Goal: Task Accomplishment & Management: Manage account settings

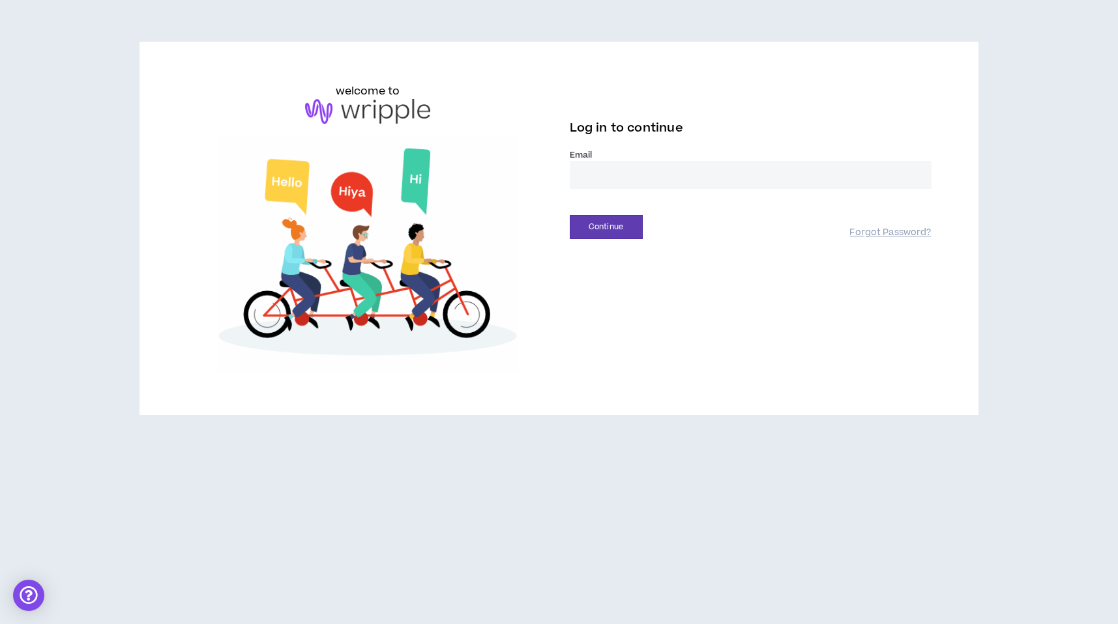
click at [630, 186] on input "email" at bounding box center [751, 175] width 362 height 28
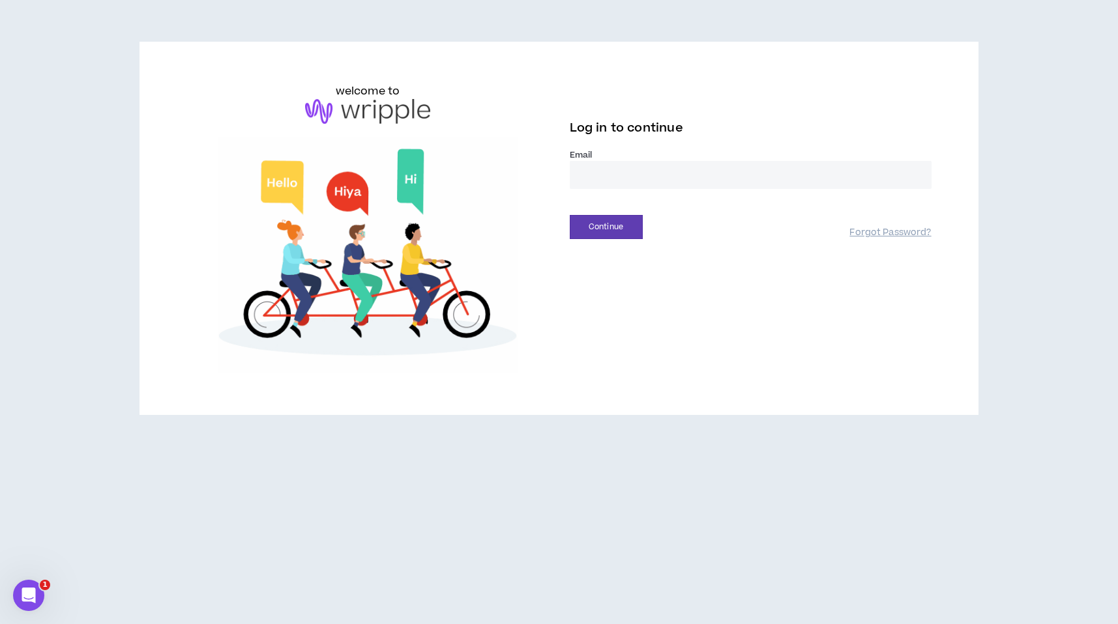
type input "**********"
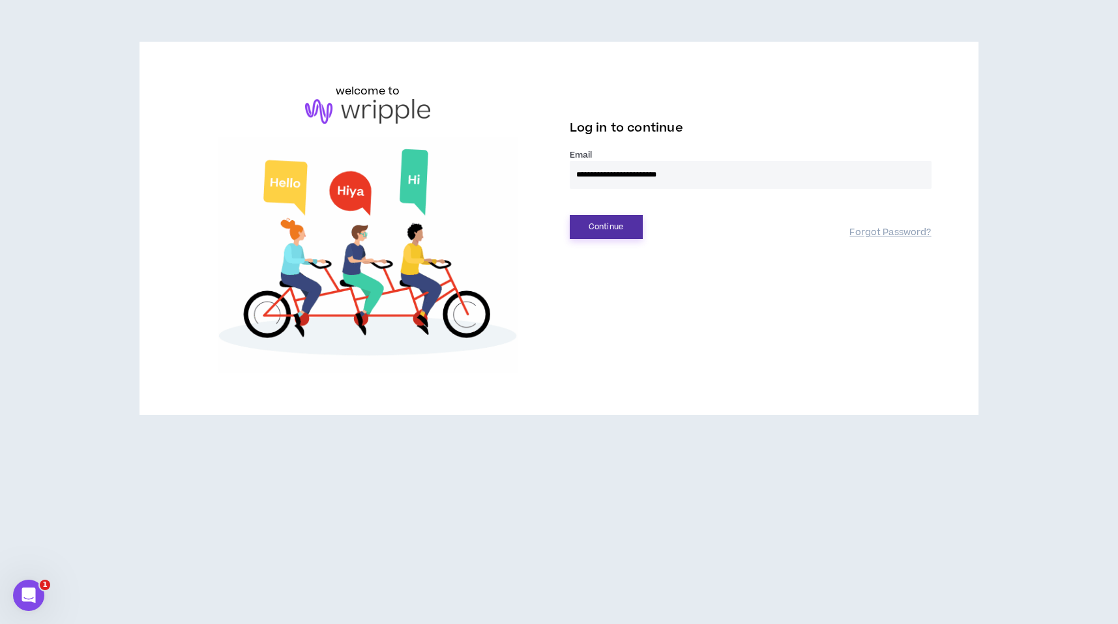
click at [607, 226] on button "Continue" at bounding box center [606, 227] width 73 height 24
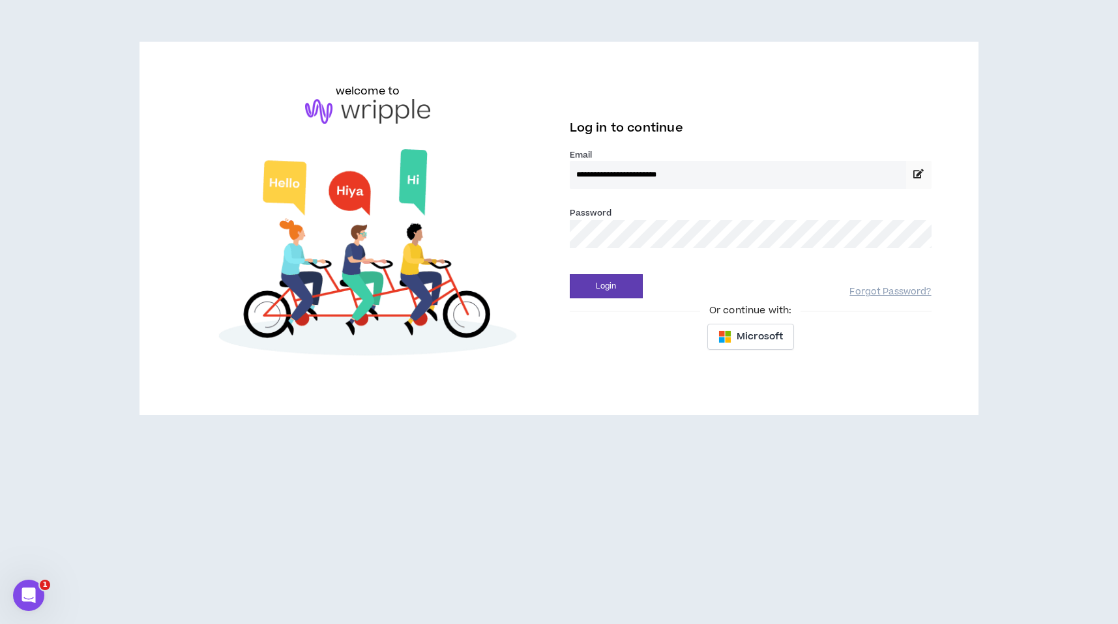
click at [570, 274] on button "Login" at bounding box center [606, 286] width 73 height 24
